Goal: Use online tool/utility: Use online tool/utility

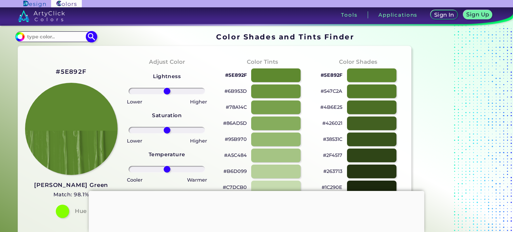
drag, startPoint x: 0, startPoint y: 0, endPoint x: 58, endPoint y: 37, distance: 68.7
click at [58, 37] on input at bounding box center [56, 36] width 62 height 9
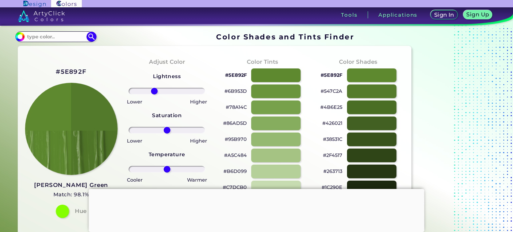
drag, startPoint x: 166, startPoint y: 86, endPoint x: 154, endPoint y: 86, distance: 12.7
type input "-36"
click at [154, 88] on input "range" at bounding box center [167, 91] width 77 height 7
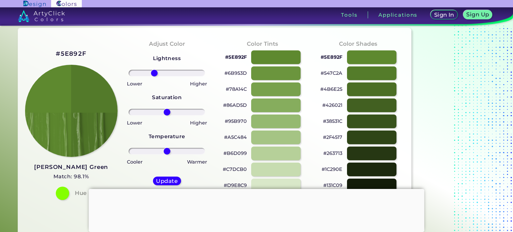
scroll to position [44, 0]
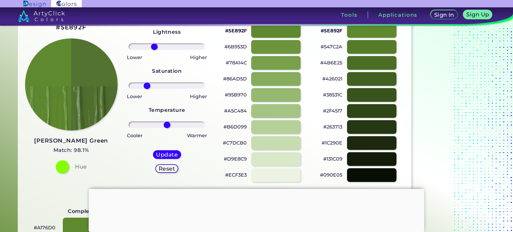
drag, startPoint x: 166, startPoint y: 78, endPoint x: 147, endPoint y: 78, distance: 19.1
click at [147, 83] on input "range" at bounding box center [167, 86] width 77 height 7
drag, startPoint x: 155, startPoint y: 78, endPoint x: 160, endPoint y: 78, distance: 5.7
type input "-17"
click at [160, 83] on input "range" at bounding box center [167, 86] width 77 height 7
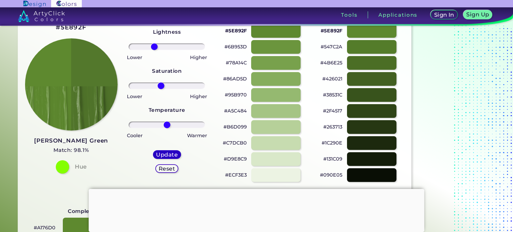
click at [161, 150] on div "Update" at bounding box center [167, 154] width 29 height 9
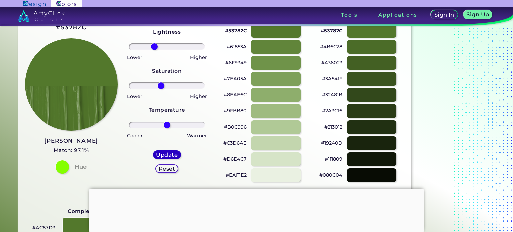
type input "#53782c"
type input "0"
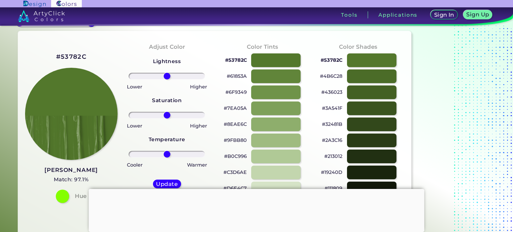
scroll to position [22, 0]
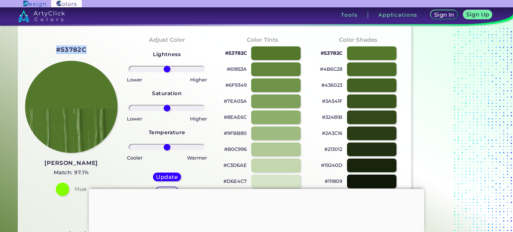
drag, startPoint x: 67, startPoint y: 43, endPoint x: 100, endPoint y: 42, distance: 33.8
click at [100, 42] on div "#53782C [PERSON_NAME] Match: 97.1% Hue" at bounding box center [71, 120] width 96 height 182
copy div "#53782C"
